Goal: Information Seeking & Learning: Compare options

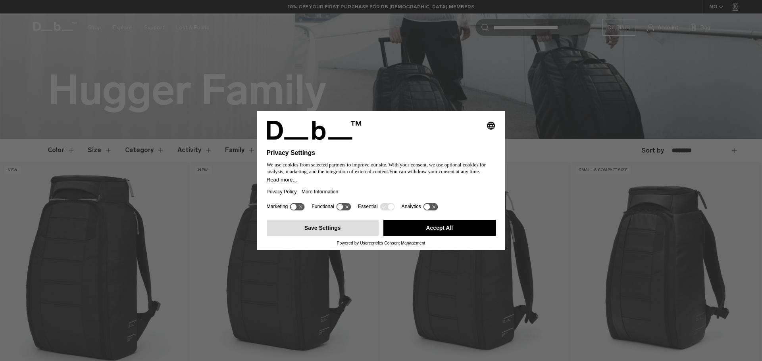
click at [340, 226] on button "Save Settings" at bounding box center [323, 228] width 112 height 16
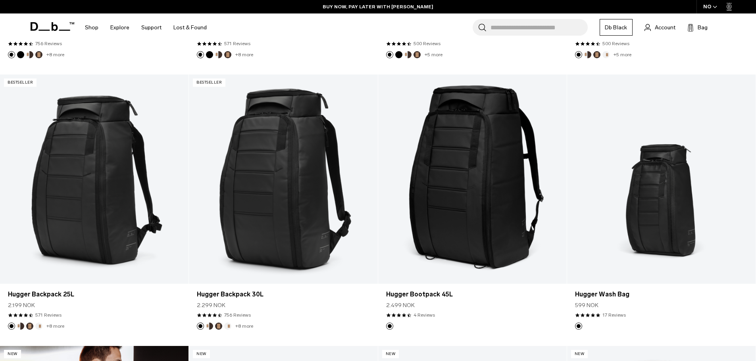
scroll to position [476, 0]
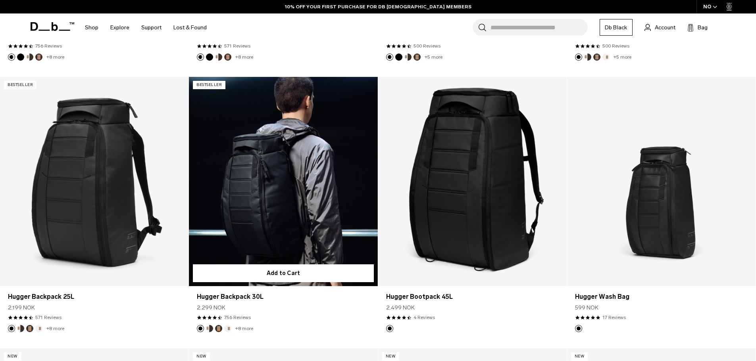
click at [273, 202] on link "Hugger Backpack 30L" at bounding box center [283, 181] width 188 height 209
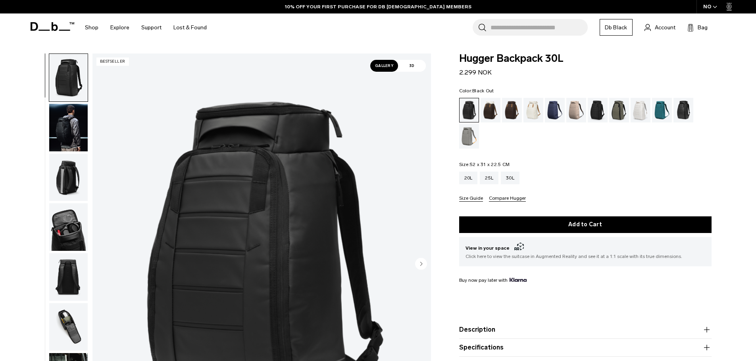
click at [71, 173] on img "button" at bounding box center [68, 178] width 38 height 48
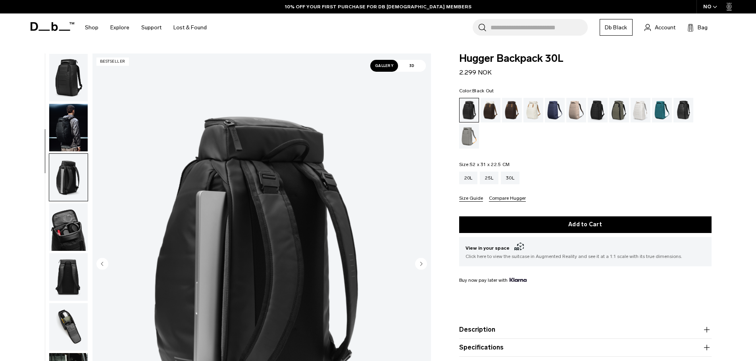
scroll to position [100, 0]
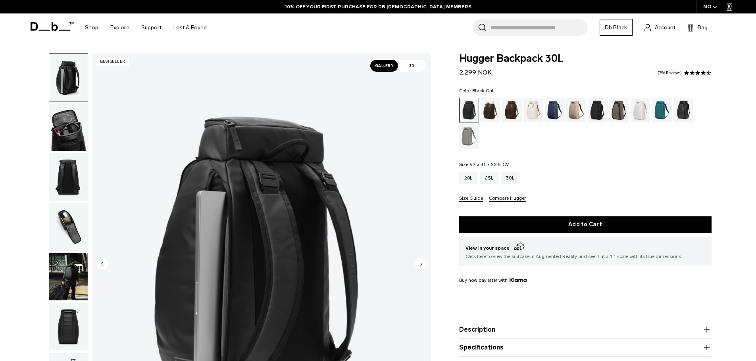
click at [73, 221] on img "button" at bounding box center [68, 228] width 38 height 48
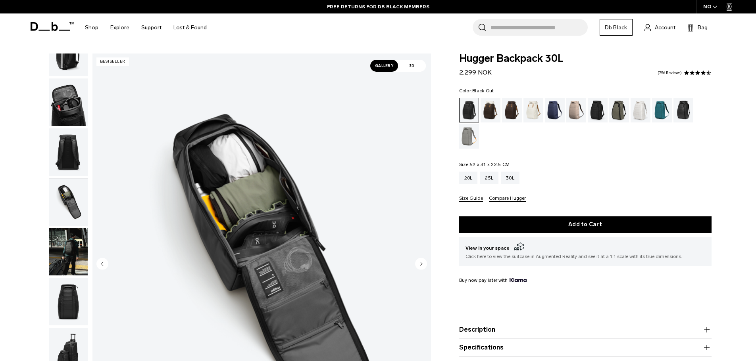
click at [67, 252] on img "button" at bounding box center [68, 253] width 38 height 48
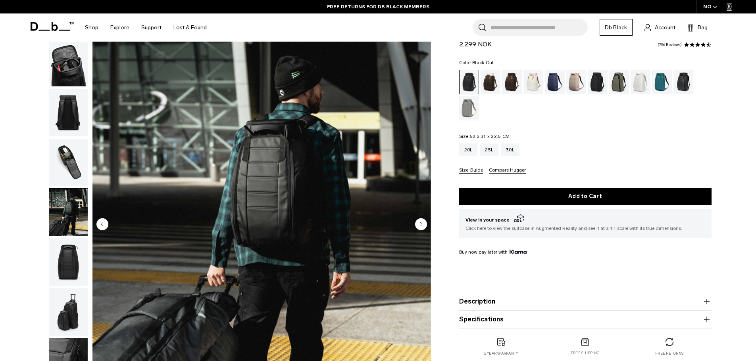
scroll to position [79, 0]
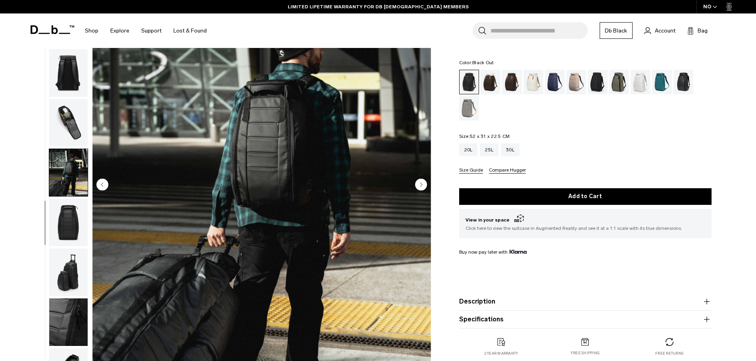
click at [76, 229] on img "button" at bounding box center [68, 223] width 38 height 48
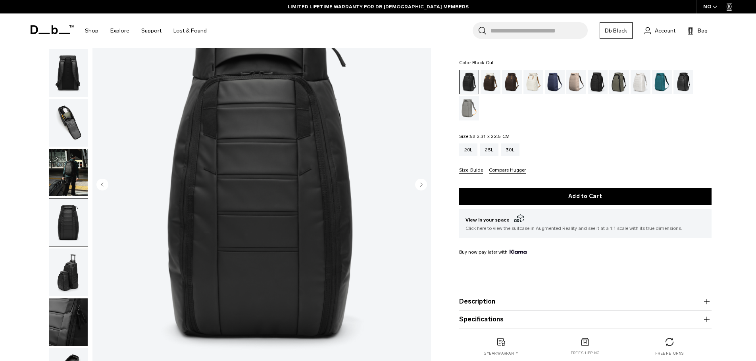
click at [76, 272] on img "button" at bounding box center [68, 273] width 38 height 48
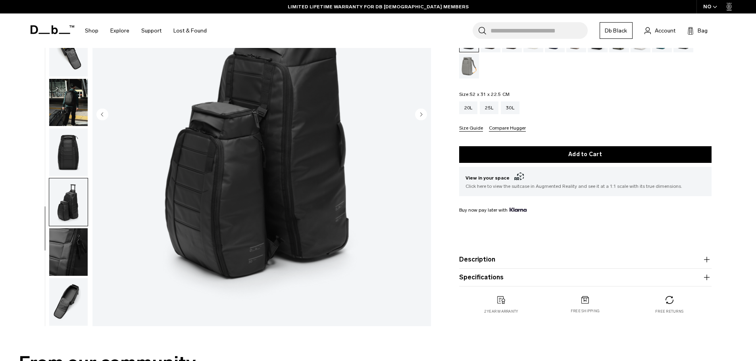
scroll to position [159, 0]
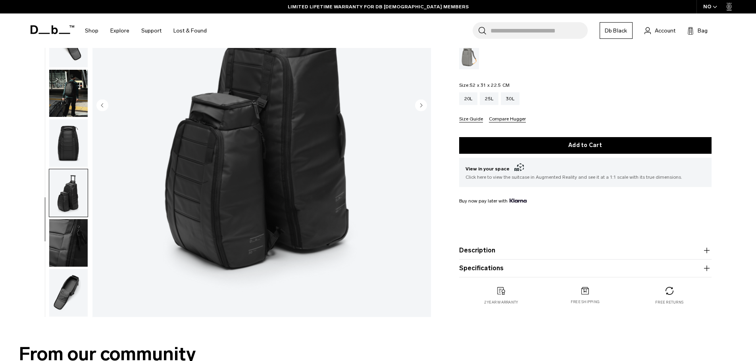
click at [76, 241] on img "button" at bounding box center [68, 243] width 38 height 48
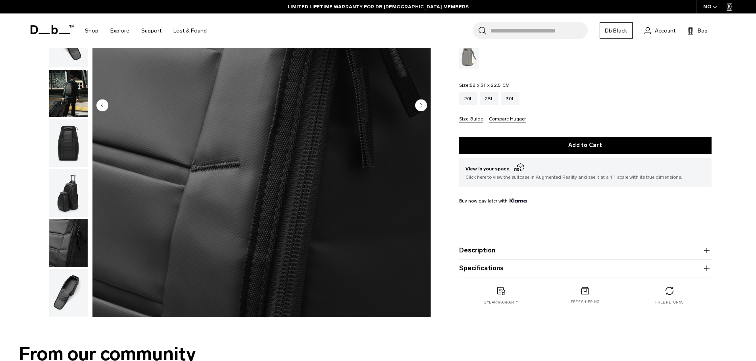
click at [77, 297] on img "button" at bounding box center [68, 293] width 38 height 48
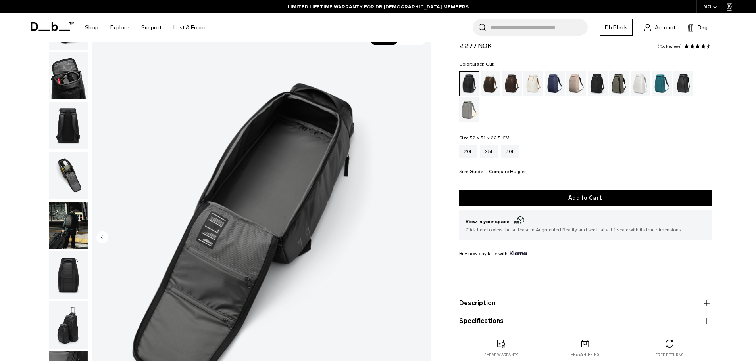
scroll to position [0, 0]
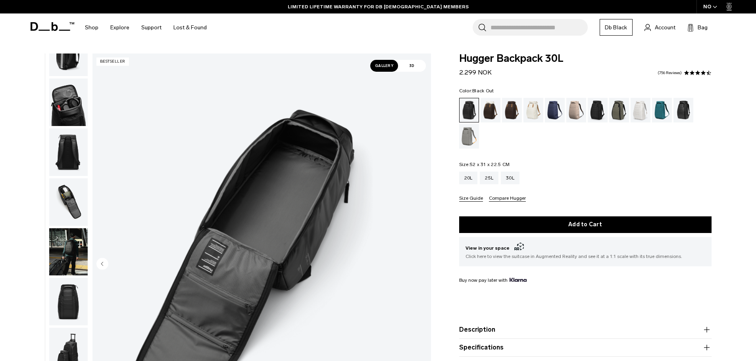
click at [72, 206] on img "button" at bounding box center [68, 203] width 38 height 48
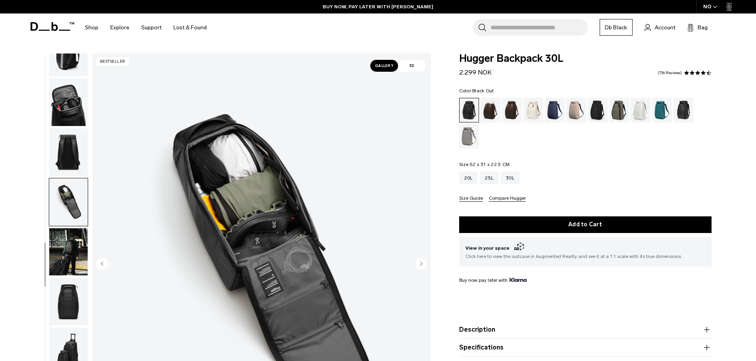
click at [76, 158] on img "button" at bounding box center [68, 153] width 38 height 48
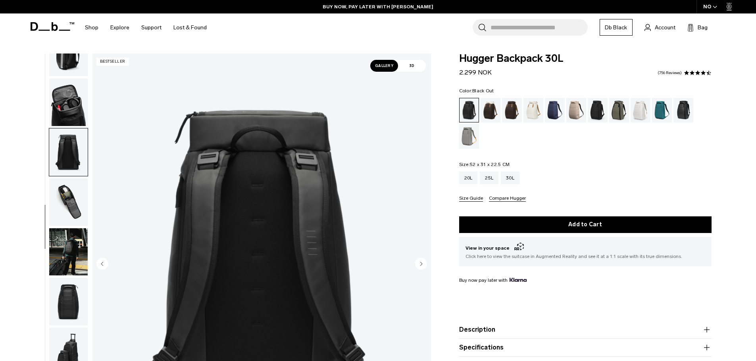
click at [80, 100] on img "button" at bounding box center [68, 103] width 38 height 48
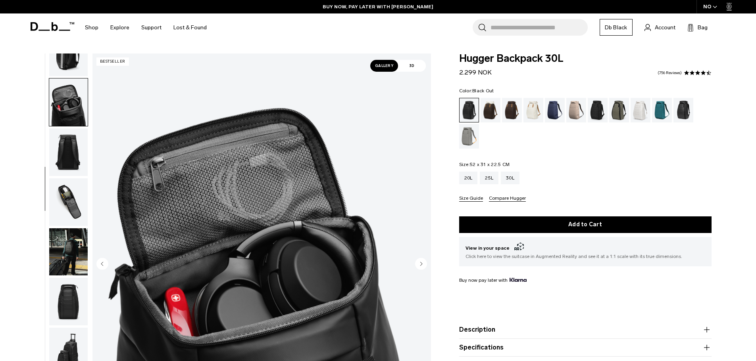
click at [69, 65] on img "button" at bounding box center [68, 53] width 38 height 48
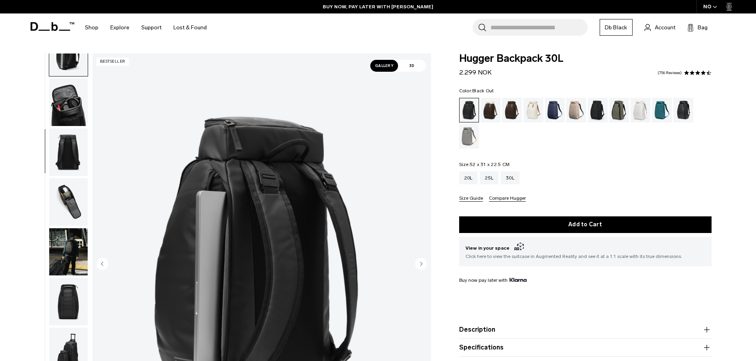
scroll to position [100, 0]
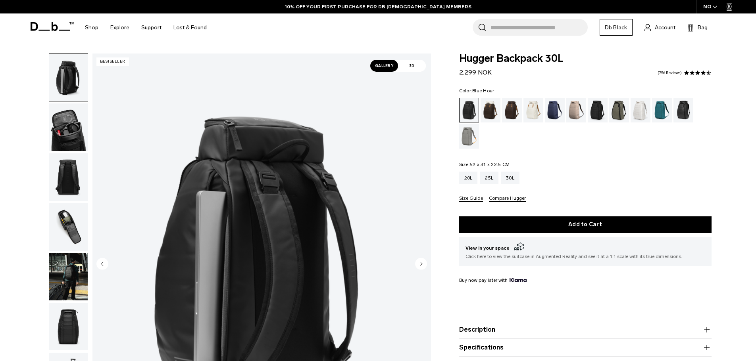
click at [556, 112] on div "Blue Hour" at bounding box center [555, 110] width 20 height 25
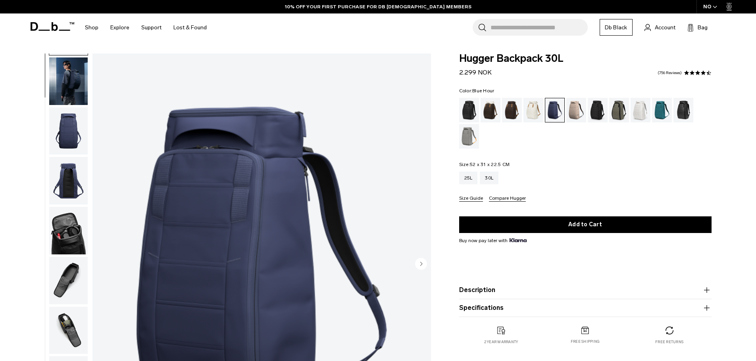
scroll to position [75, 0]
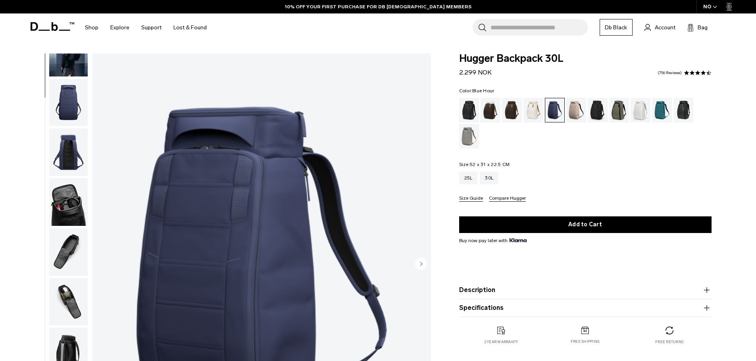
click at [70, 297] on img "button" at bounding box center [68, 303] width 38 height 48
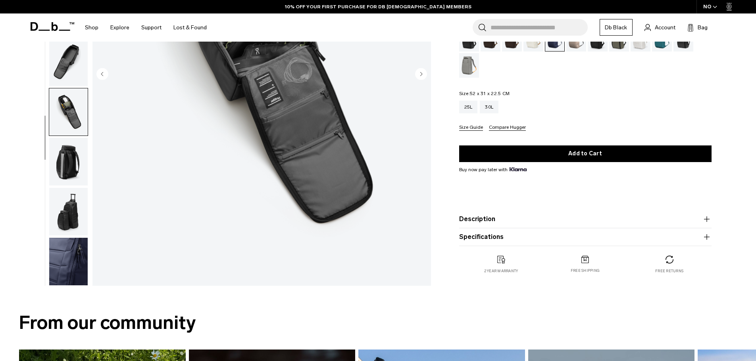
scroll to position [198, 0]
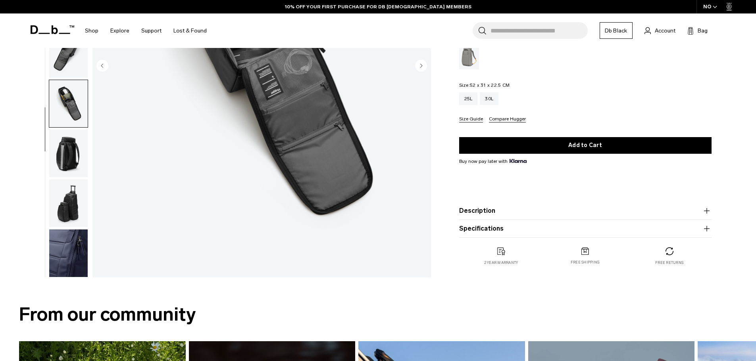
click at [79, 147] on img "button" at bounding box center [68, 154] width 38 height 48
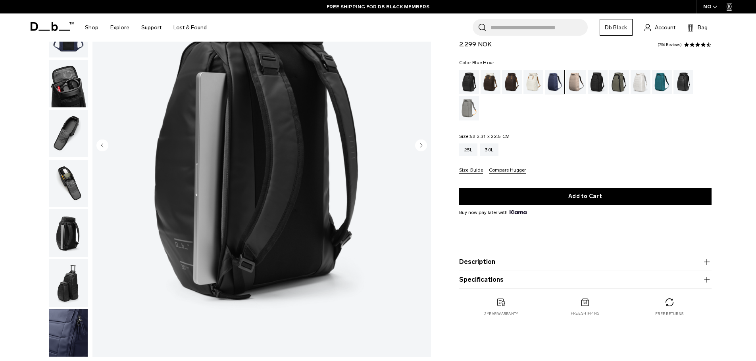
scroll to position [79, 0]
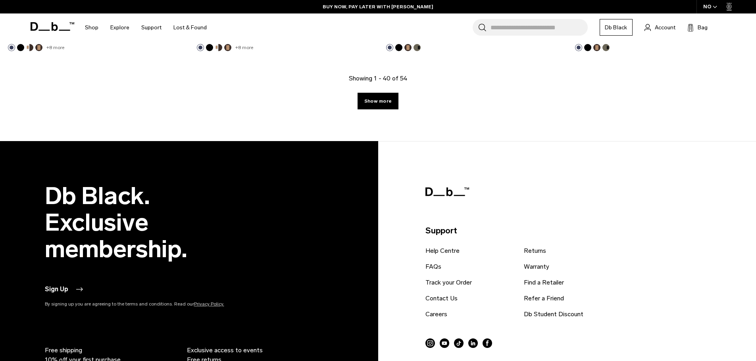
scroll to position [2936, 0]
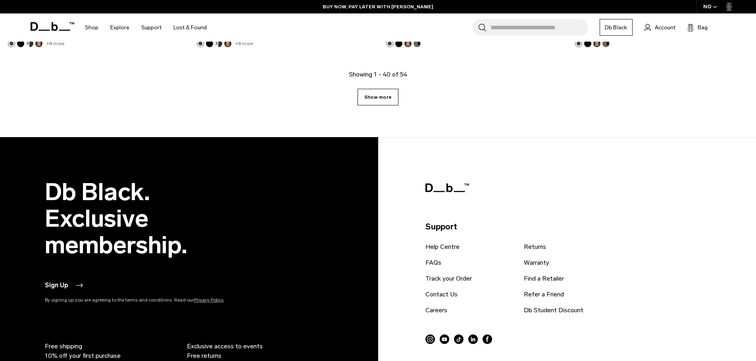
click at [385, 95] on link "Show more" at bounding box center [377, 97] width 41 height 17
